Goal: Transaction & Acquisition: Purchase product/service

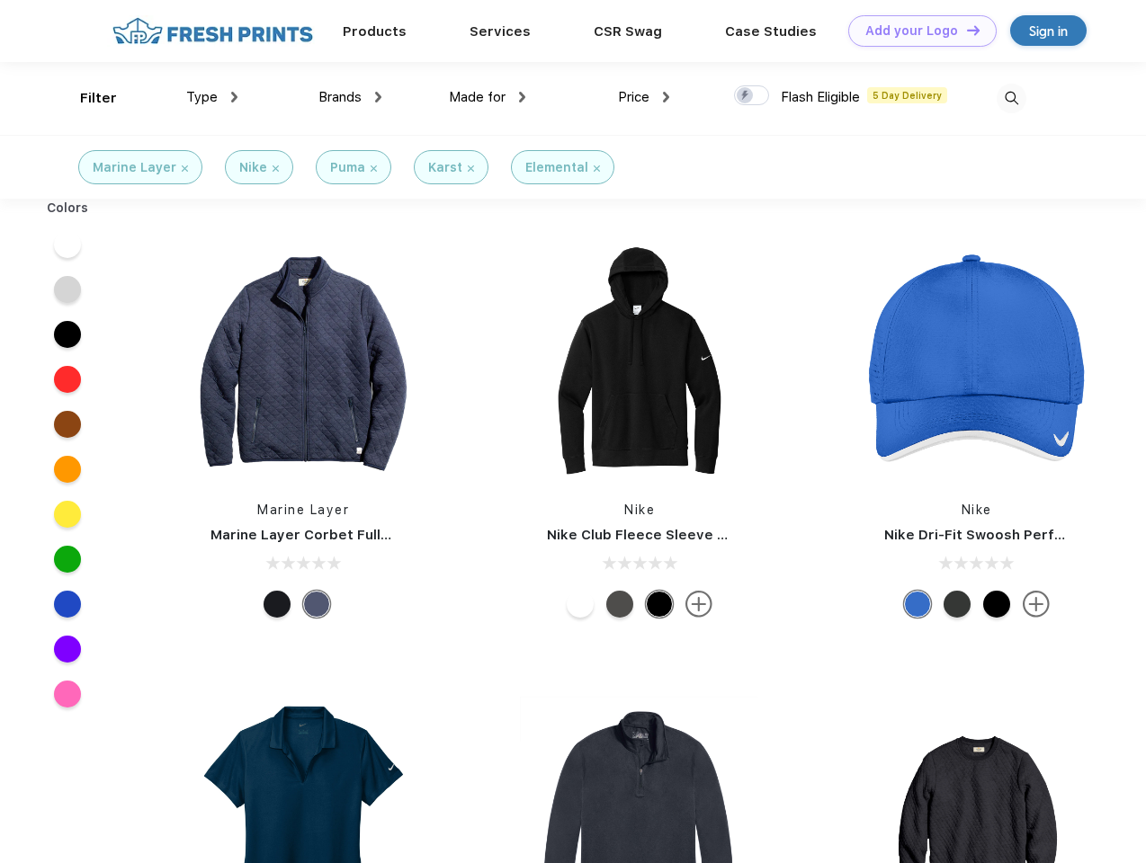
scroll to position [1, 0]
click at [915, 31] on link "Add your Logo Design Tool" at bounding box center [922, 30] width 148 height 31
click at [0, 0] on div "Design Tool" at bounding box center [0, 0] width 0 height 0
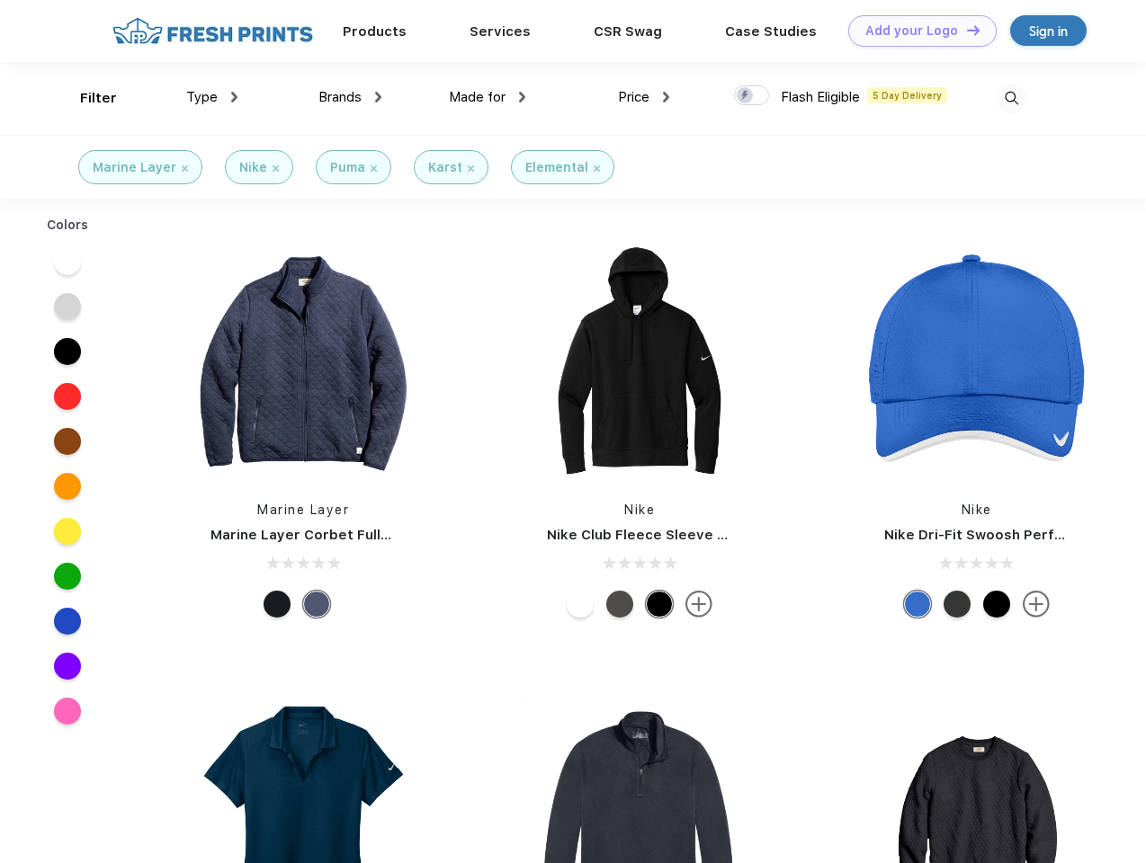
click at [965, 30] on link "Add your Logo Design Tool" at bounding box center [922, 30] width 148 height 31
click at [86, 98] on div "Filter" at bounding box center [98, 98] width 37 height 21
click at [212, 97] on span "Type" at bounding box center [201, 97] width 31 height 16
click at [350, 97] on span "Brands" at bounding box center [339, 97] width 43 height 16
click at [487, 97] on span "Made for" at bounding box center [477, 97] width 57 height 16
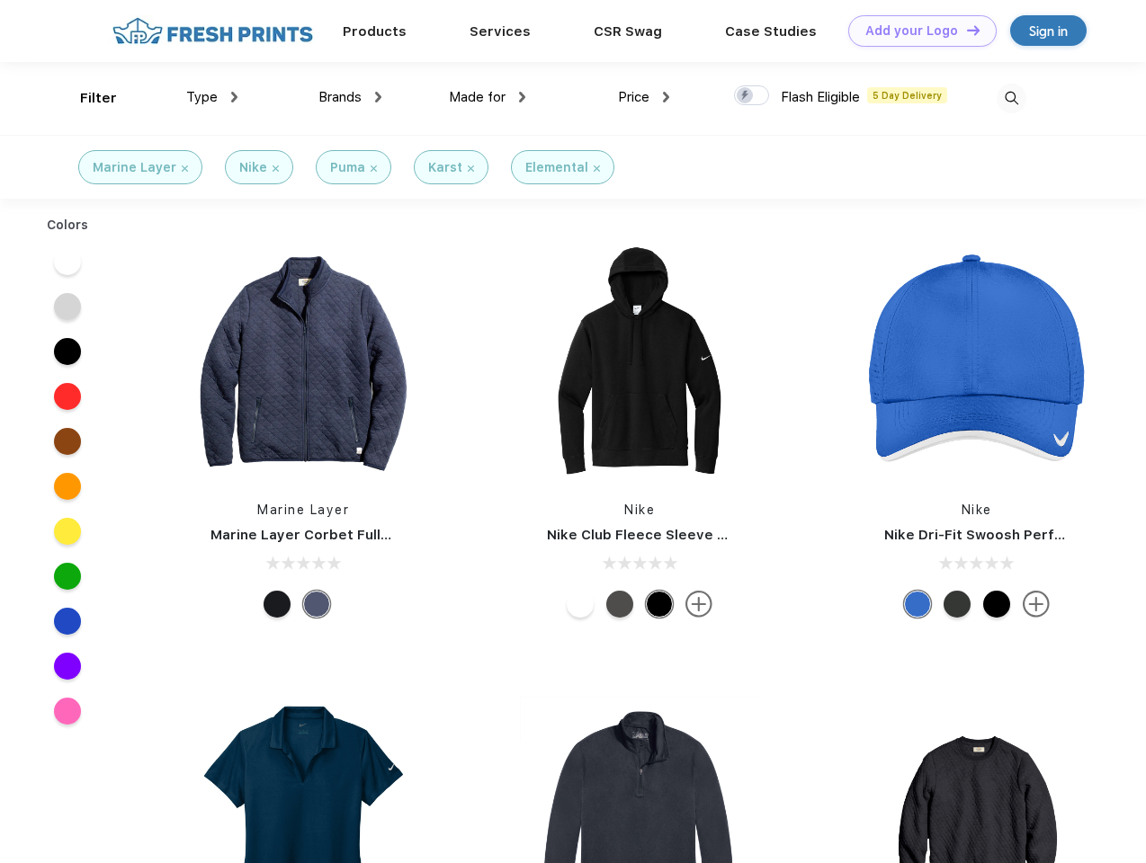
click at [644, 97] on span "Price" at bounding box center [633, 97] width 31 height 16
click at [752, 96] on div at bounding box center [751, 95] width 35 height 20
click at [745, 96] on input "checkbox" at bounding box center [740, 91] width 12 height 12
click at [1011, 98] on img at bounding box center [1011, 99] width 30 height 30
